Goal: Task Accomplishment & Management: Manage account settings

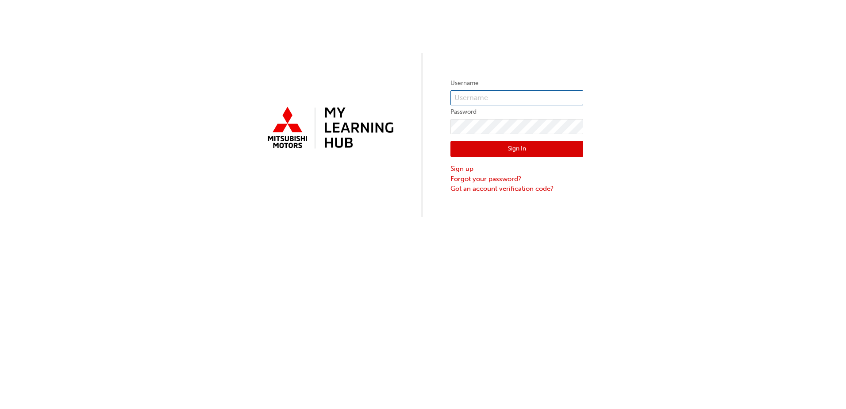
type input "0005702500"
click at [494, 153] on button "Sign In" at bounding box center [516, 149] width 133 height 17
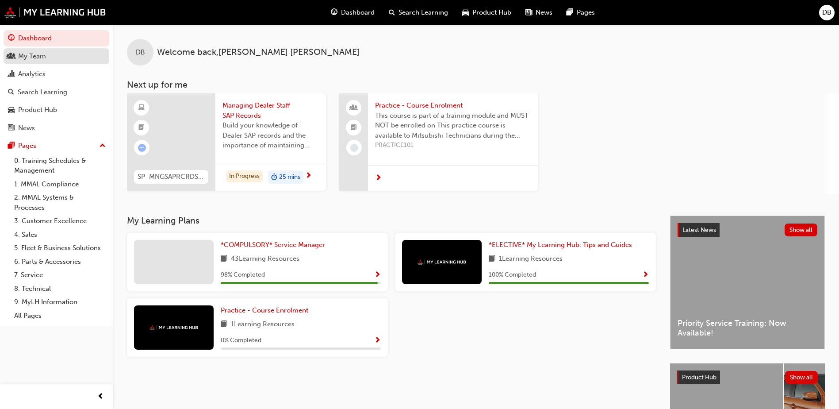
click at [56, 57] on div "My Team" at bounding box center [56, 56] width 97 height 11
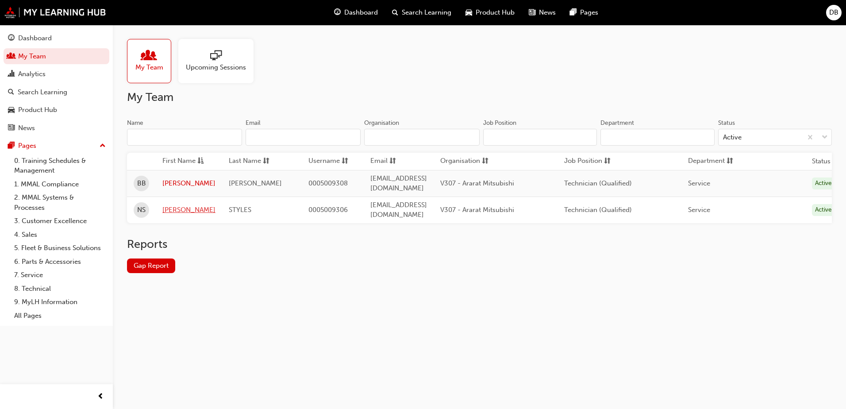
click at [179, 205] on link "[PERSON_NAME]" at bounding box center [188, 210] width 53 height 10
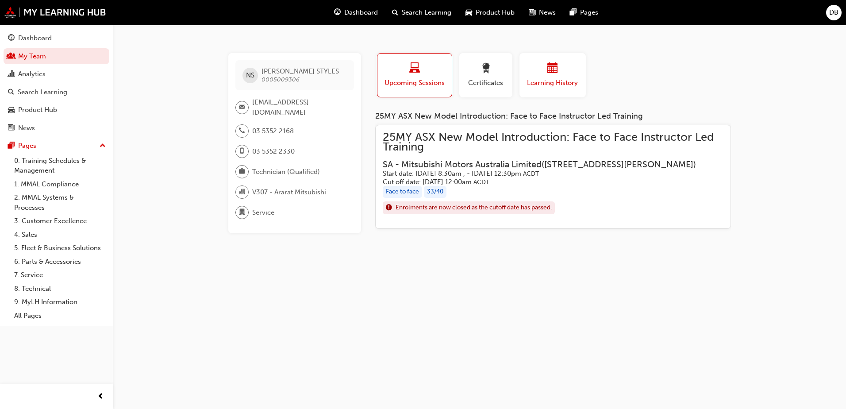
click at [528, 80] on span "Learning History" at bounding box center [552, 83] width 53 height 10
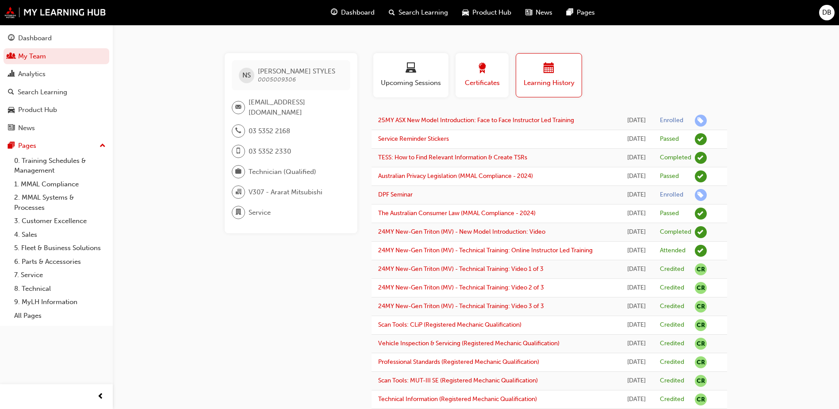
click at [481, 86] on span "Certificates" at bounding box center [482, 83] width 40 height 10
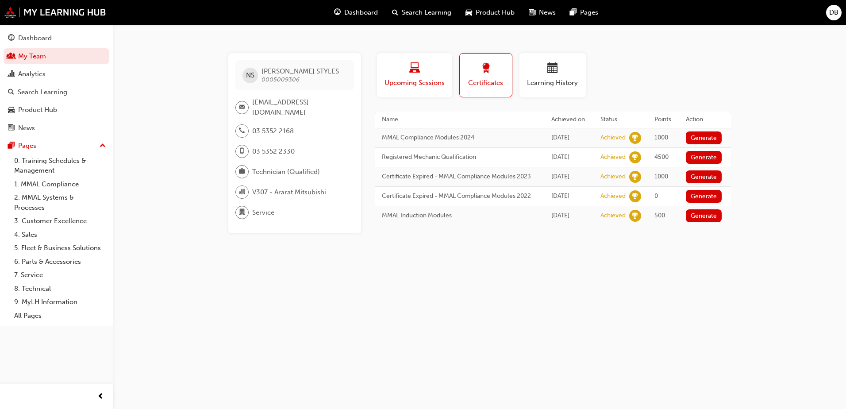
click at [425, 76] on div "Upcoming Sessions" at bounding box center [414, 75] width 62 height 25
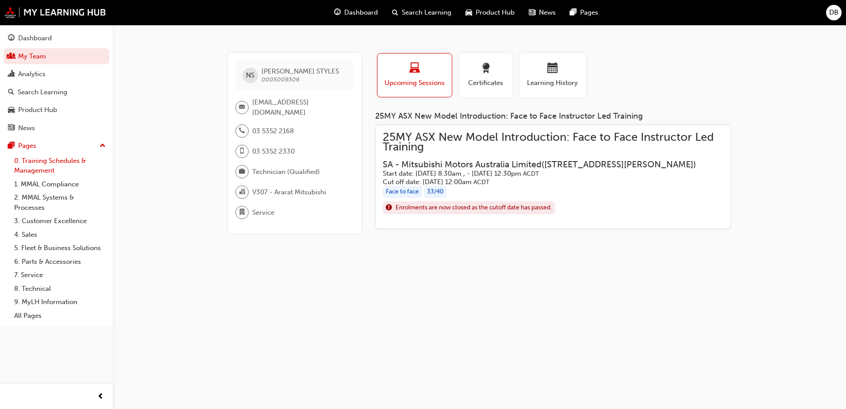
click at [49, 164] on link "0. Training Schedules & Management" at bounding box center [60, 165] width 99 height 23
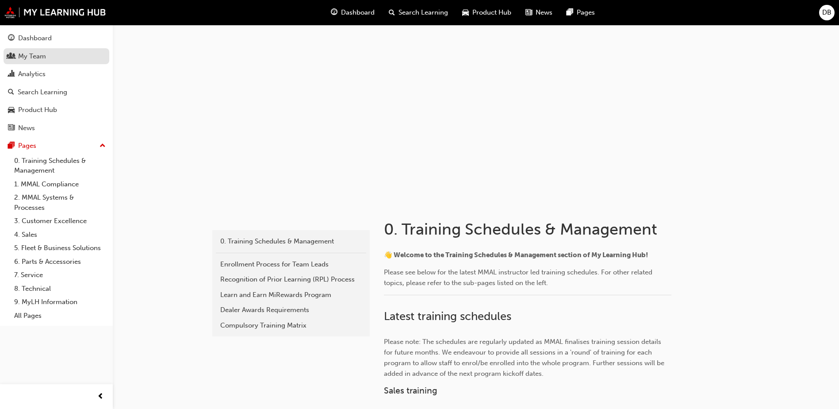
click at [34, 55] on div "My Team" at bounding box center [32, 56] width 28 height 10
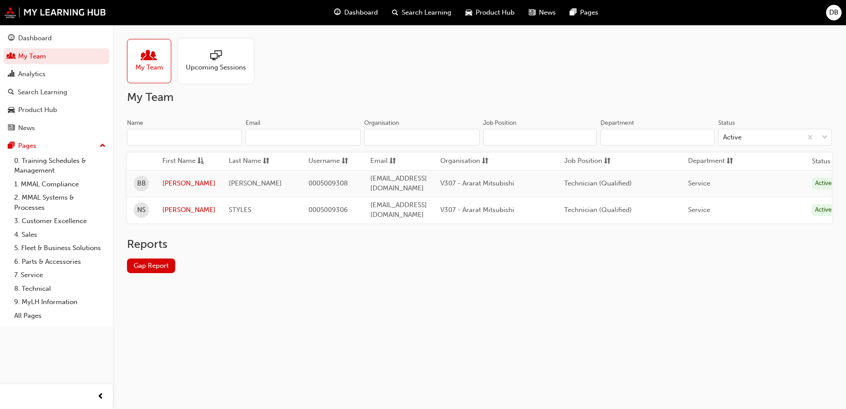
click at [219, 76] on div "Upcoming Sessions" at bounding box center [215, 61] width 75 height 44
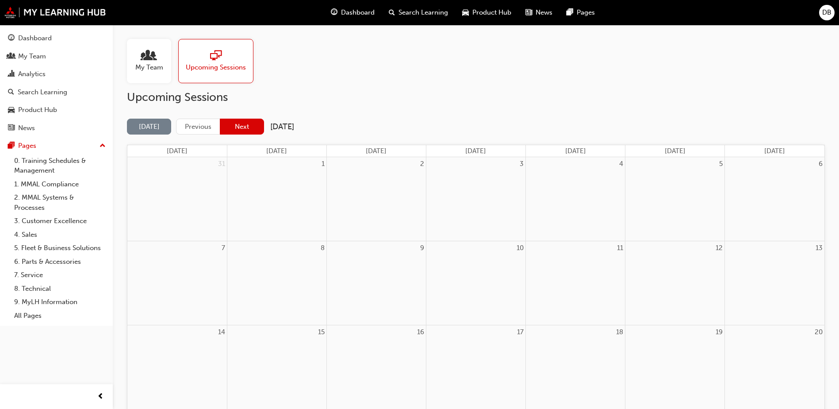
click at [248, 132] on button "Next" at bounding box center [242, 127] width 44 height 16
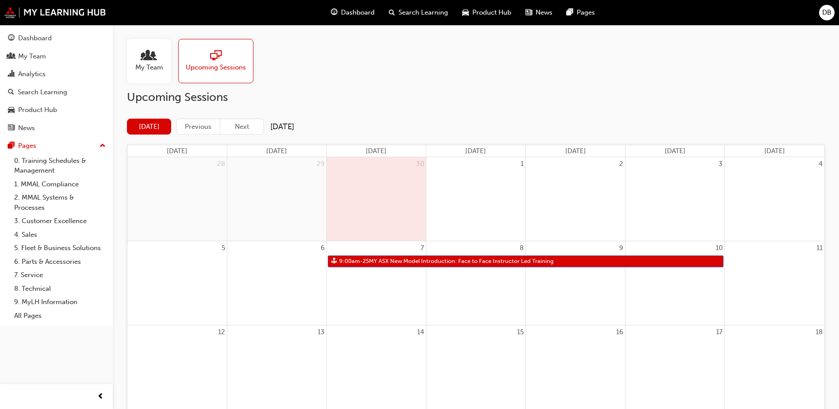
click at [157, 73] on div "My Team" at bounding box center [149, 61] width 44 height 44
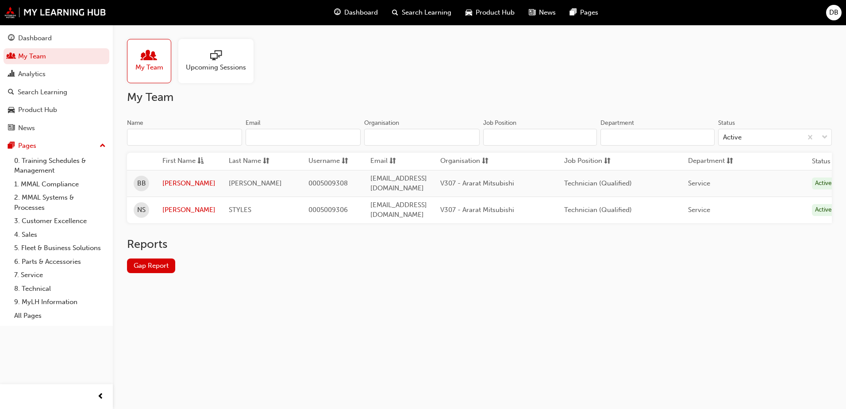
click at [146, 205] on div "NS" at bounding box center [141, 209] width 15 height 15
click at [149, 265] on link "Gap Report" at bounding box center [151, 265] width 48 height 15
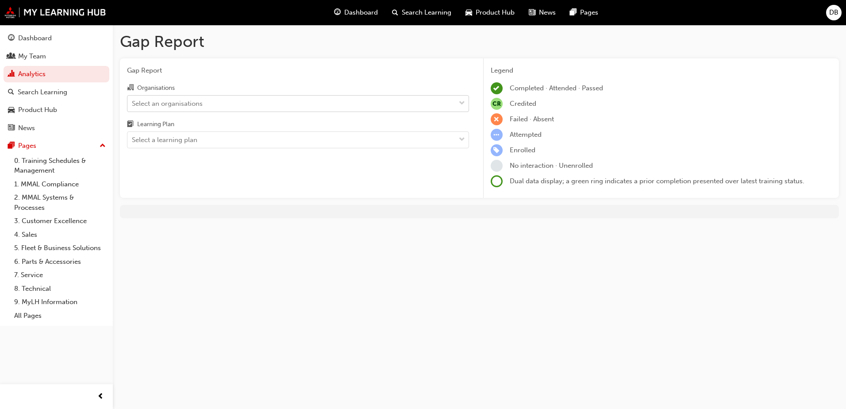
click at [463, 101] on span "down-icon" at bounding box center [462, 103] width 6 height 11
click at [133, 101] on input "Organisations Select an organisations" at bounding box center [132, 103] width 1 height 8
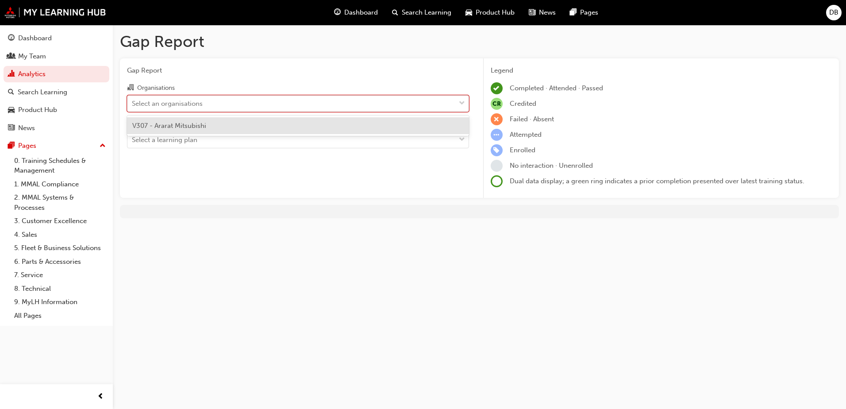
click at [460, 100] on span "down-icon" at bounding box center [462, 103] width 6 height 11
click at [133, 100] on input "Organisations option V307 - Ararat Mitsubishi focused, 1 of 1. 1 result availab…" at bounding box center [132, 103] width 1 height 8
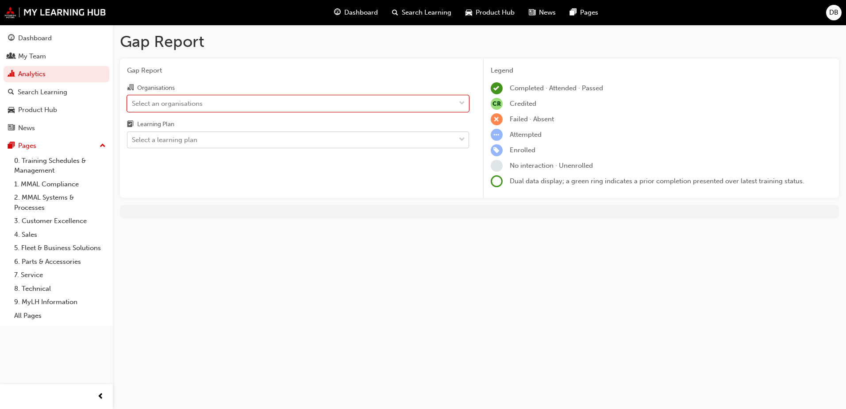
click at [463, 139] on span "down-icon" at bounding box center [462, 139] width 6 height 11
click at [133, 139] on input "Learning Plan Select a learning plan" at bounding box center [132, 140] width 1 height 8
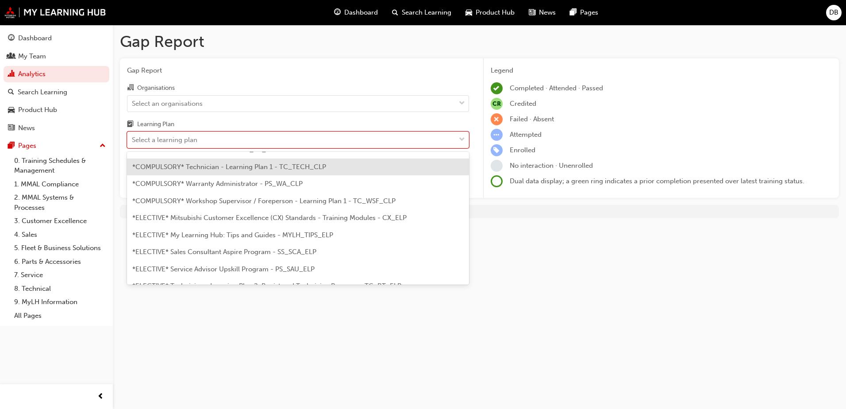
scroll to position [354, 0]
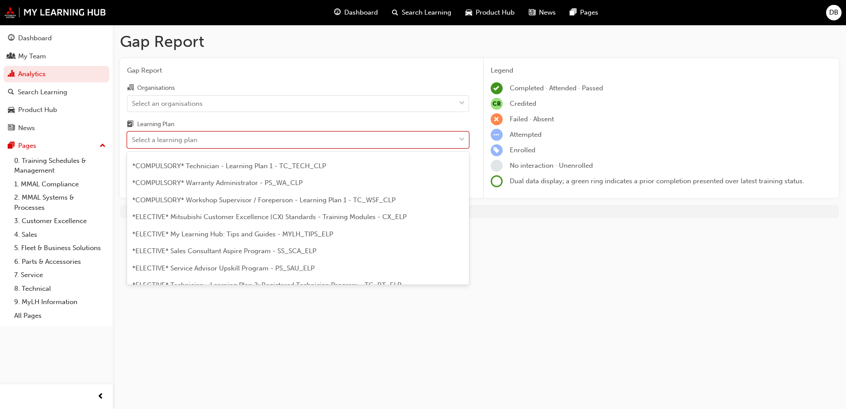
click at [178, 168] on span "*COMPULSORY* Technician - Learning Plan 1 - TC_TECH_CLP" at bounding box center [229, 166] width 194 height 8
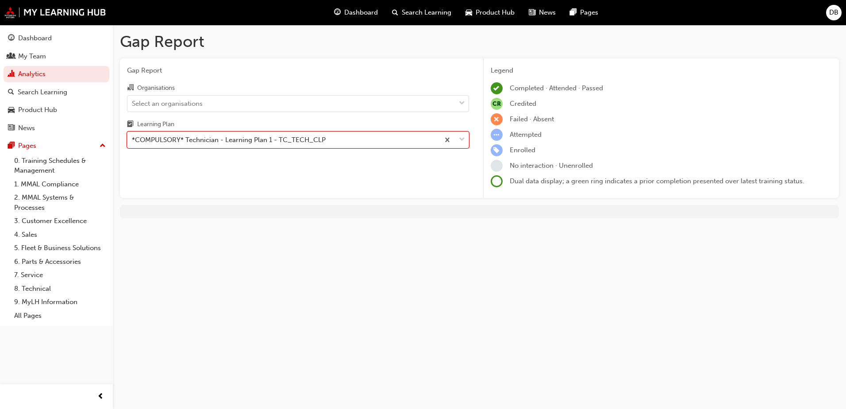
click at [647, 132] on div "Attempted" at bounding box center [660, 135] width 341 height 12
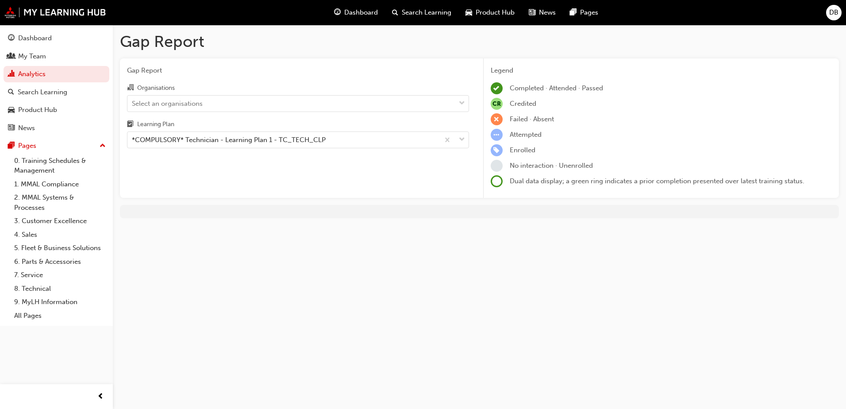
click at [304, 238] on div "Gap Report Gap Report Organisations Select an organisations Learning Plan *COMP…" at bounding box center [423, 204] width 846 height 409
click at [349, 179] on div "Gap Report Organisations Select an organisations Learning Plan *COMPULSORY* Tec…" at bounding box center [298, 128] width 356 height 140
click at [466, 137] on div at bounding box center [453, 140] width 29 height 16
click at [133, 137] on input "Learning Plan *COMPULSORY* Technician - Learning Plan 1 - TC_TECH_CLP" at bounding box center [132, 140] width 1 height 8
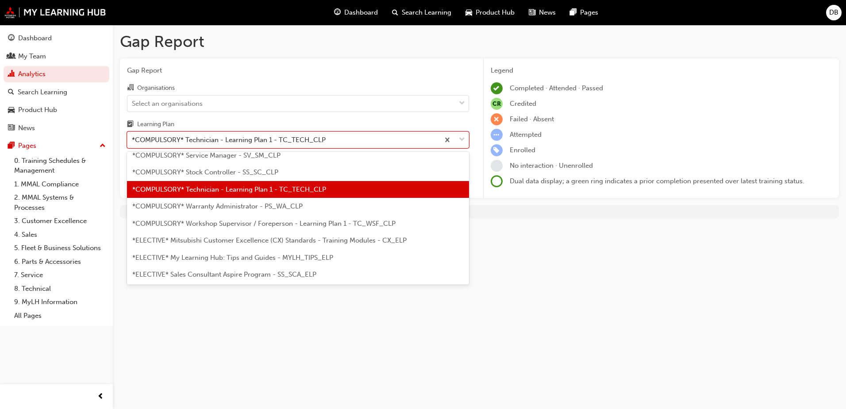
scroll to position [338, 0]
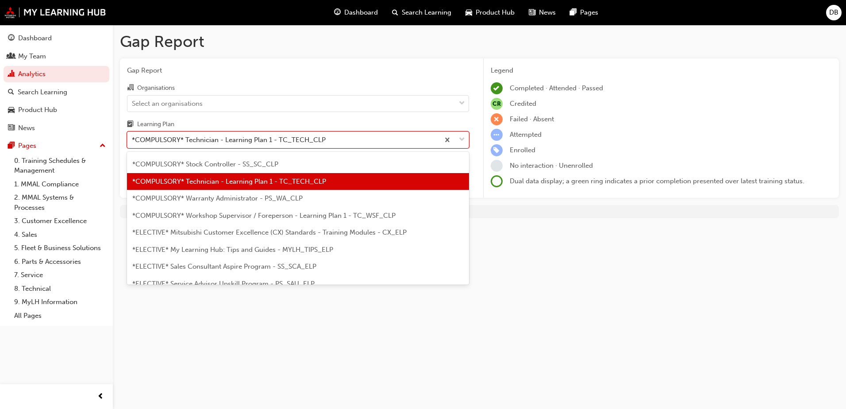
click at [288, 215] on span "*COMPULSORY* Workshop Supervisor / Foreperson - Learning Plan 1 - TC_WSF_CLP" at bounding box center [263, 215] width 263 height 8
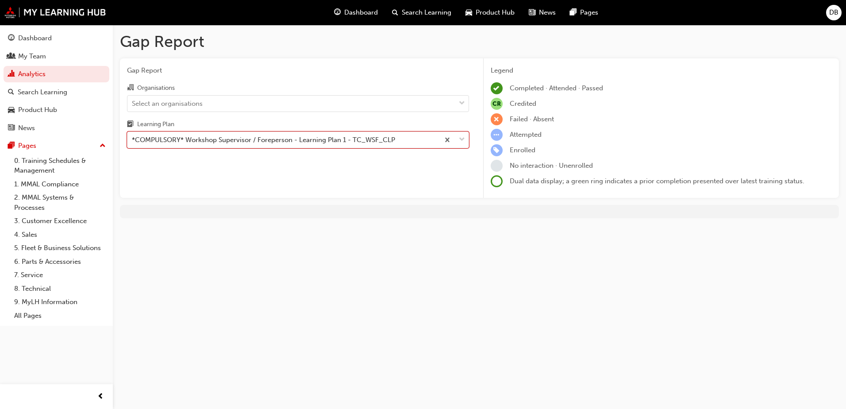
click at [240, 313] on div "Gap Report Gap Report Organisations Select an organisations Learning Plan optio…" at bounding box center [423, 204] width 846 height 409
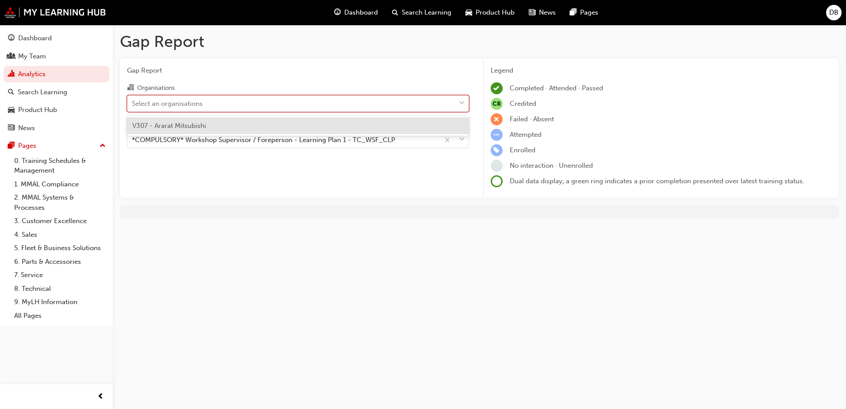
click at [464, 103] on span "down-icon" at bounding box center [462, 103] width 6 height 11
click at [133, 103] on input "Organisations option V307 - Ararat Mitsubishi focused, 1 of 1. 1 result availab…" at bounding box center [132, 103] width 1 height 8
click at [350, 123] on div "V307 - Ararat Mitsubishi" at bounding box center [298, 125] width 342 height 17
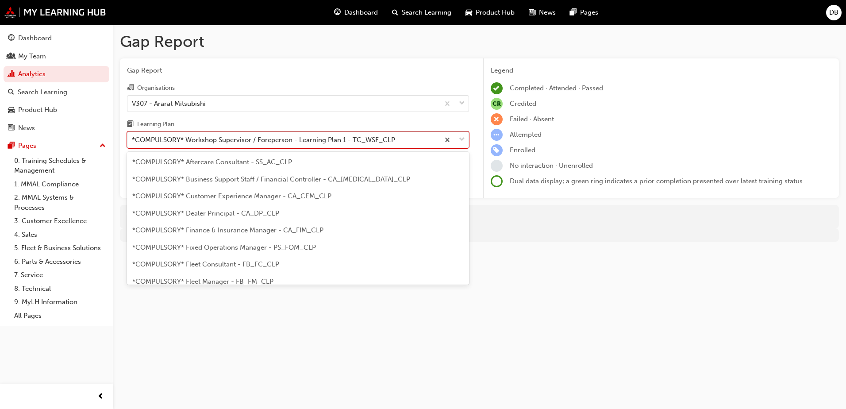
click at [466, 141] on div at bounding box center [453, 140] width 29 height 16
click at [133, 141] on input "Learning Plan option *COMPULSORY* Workshop Supervisor / Foreperson - Learning P…" at bounding box center [132, 140] width 1 height 8
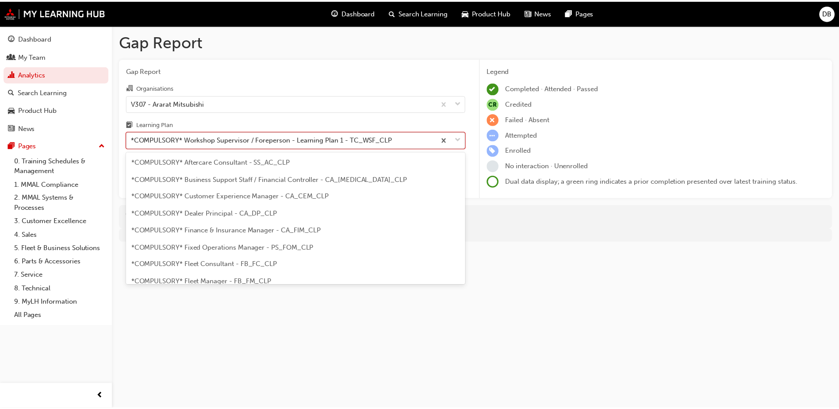
scroll to position [284, 0]
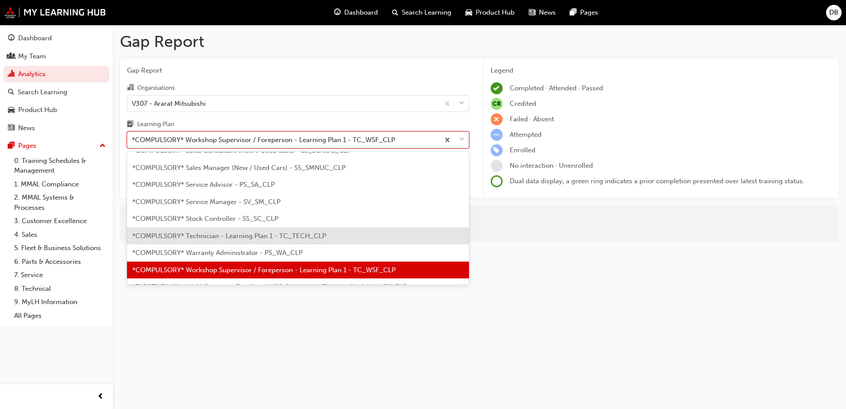
click at [268, 241] on div "*COMPULSORY* Technician - Learning Plan 1 - TC_TECH_CLP" at bounding box center [298, 235] width 342 height 17
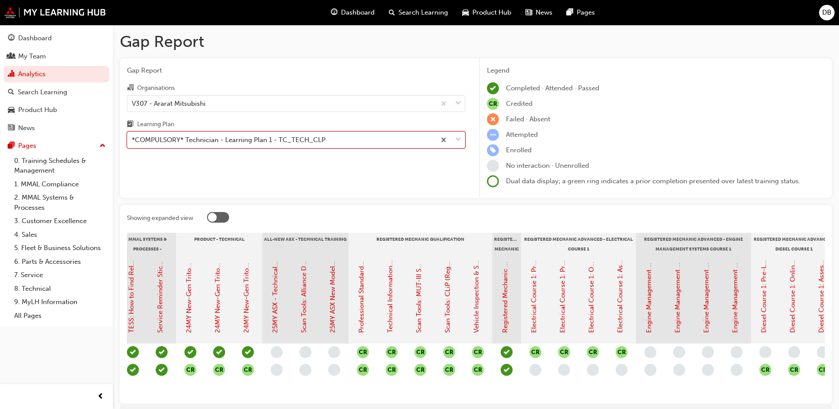
scroll to position [0, 295]
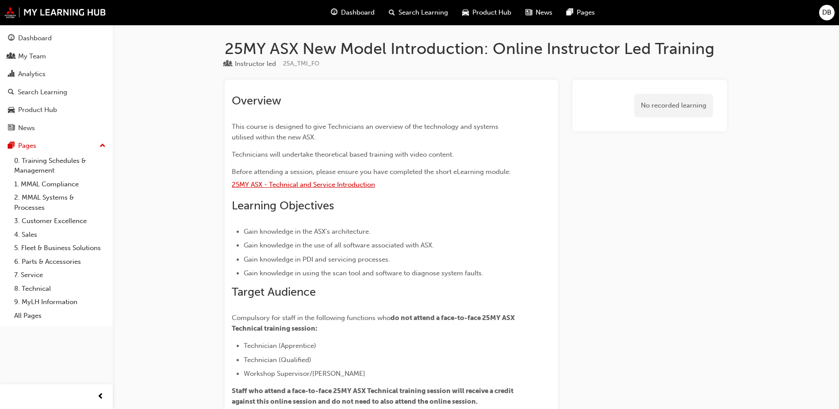
click at [250, 185] on span "25MY ASX - Technical and Service Introduction" at bounding box center [303, 184] width 143 height 8
